Goal: Transaction & Acquisition: Purchase product/service

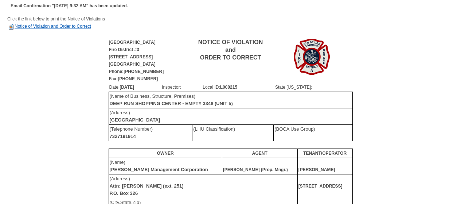
click at [62, 26] on link "Notice of Violation and Order to Correct" at bounding box center [49, 26] width 84 height 5
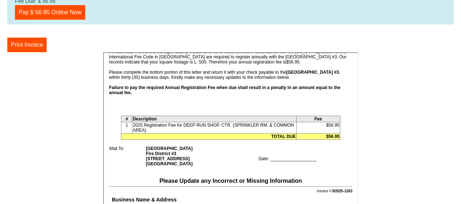
scroll to position [139, 0]
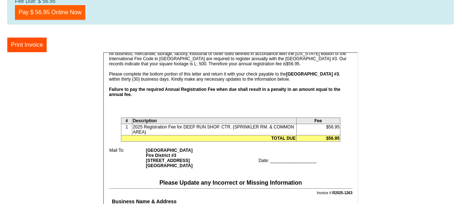
click at [57, 13] on link "Pay $ 56.95 Online Now" at bounding box center [50, 12] width 70 height 15
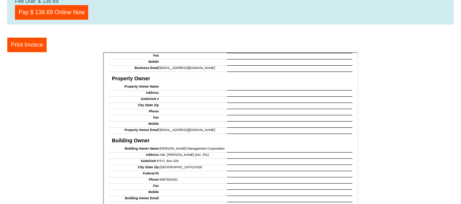
scroll to position [283, 0]
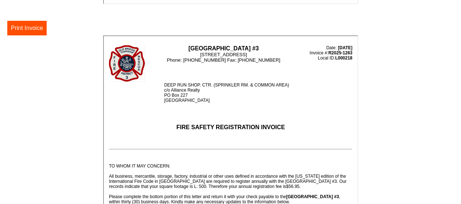
scroll to position [182, 0]
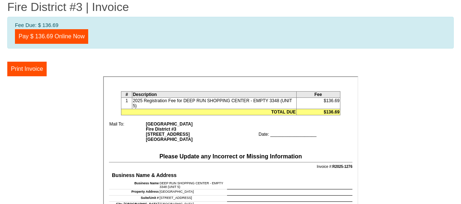
scroll to position [73, 0]
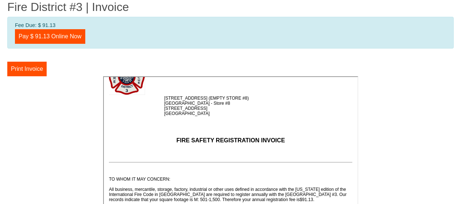
scroll to position [36, 0]
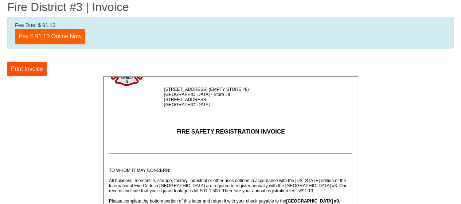
click at [47, 38] on link "Pay $ 91.13 Online Now" at bounding box center [50, 36] width 70 height 15
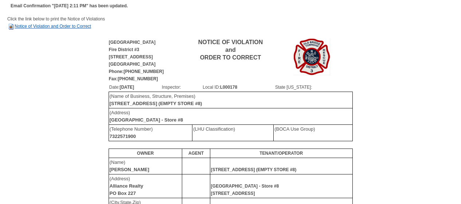
click at [42, 25] on link "Notice of Violation and Order to Correct" at bounding box center [49, 26] width 84 height 5
click at [51, 26] on link "Notice of Violation and Order to Correct" at bounding box center [49, 26] width 84 height 5
click at [11, 26] on img at bounding box center [10, 26] width 7 height 7
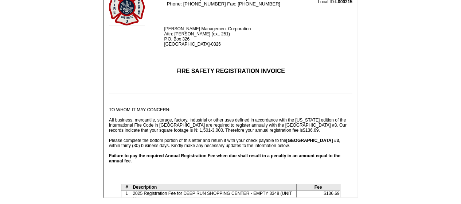
scroll to position [36, 0]
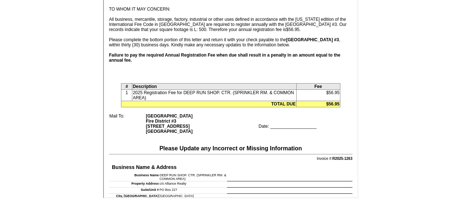
scroll to position [109, 0]
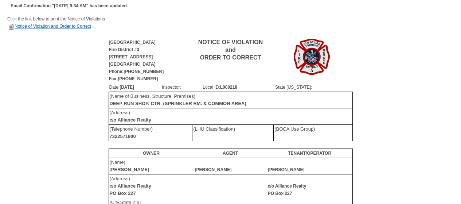
click at [50, 25] on link "Notice of Violation and Order to Correct" at bounding box center [49, 26] width 84 height 5
